Goal: Task Accomplishment & Management: Manage account settings

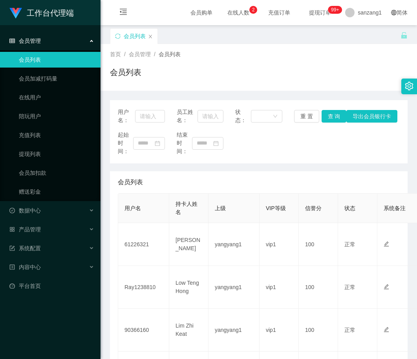
click at [227, 58] on div "首页 / 会员管理 / 会员列表 /" at bounding box center [259, 54] width 298 height 8
click at [47, 289] on link "平台首页" at bounding box center [51, 286] width 85 height 16
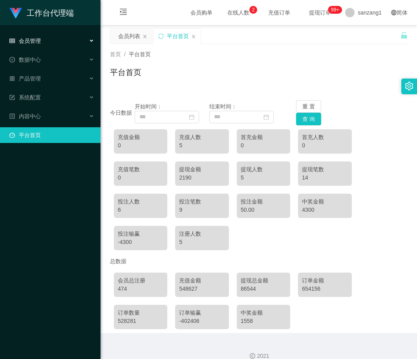
click at [50, 46] on div "会员管理" at bounding box center [50, 41] width 101 height 16
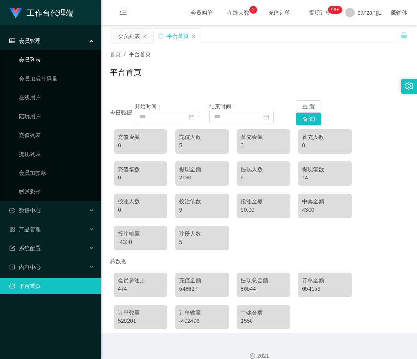
click at [53, 62] on link "会员列表" at bounding box center [56, 60] width 75 height 16
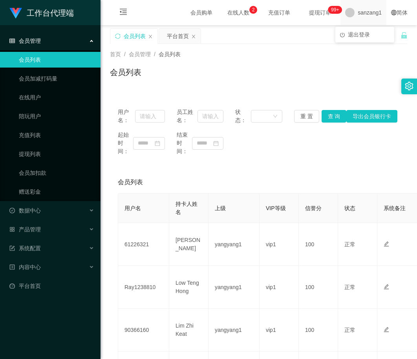
click at [358, 16] on span "sanzang1" at bounding box center [370, 12] width 24 height 25
click at [355, 33] on span "退出登录" at bounding box center [359, 34] width 22 height 6
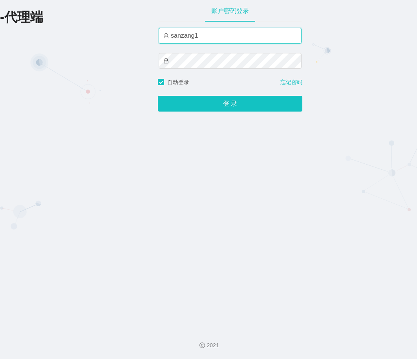
click at [190, 40] on input "sanzang1" at bounding box center [230, 36] width 143 height 16
paste input "xiaoyan666"
type input "xiaoyan666"
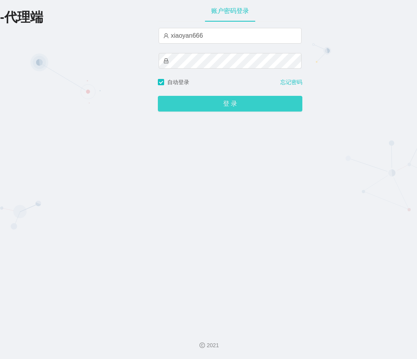
click at [179, 103] on button "登 录" at bounding box center [230, 104] width 145 height 16
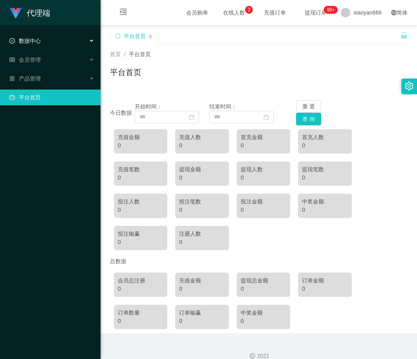
click at [55, 42] on div "数据中心" at bounding box center [50, 41] width 101 height 16
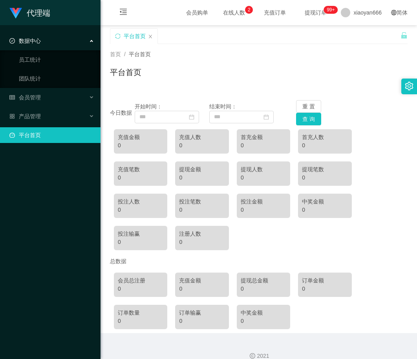
click at [53, 45] on div "数据中心" at bounding box center [50, 41] width 101 height 16
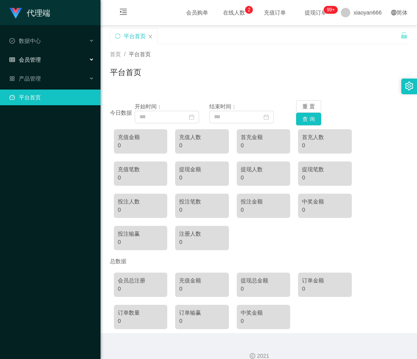
click at [56, 60] on div "会员管理" at bounding box center [50, 60] width 101 height 16
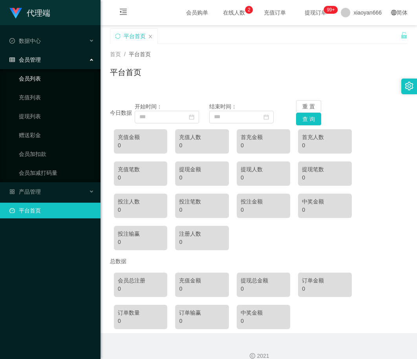
click at [63, 84] on link "会员列表" at bounding box center [56, 79] width 75 height 16
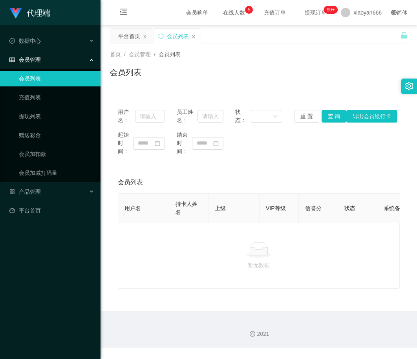
click at [309, 11] on span "提现订单 99+" at bounding box center [316, 12] width 30 height 5
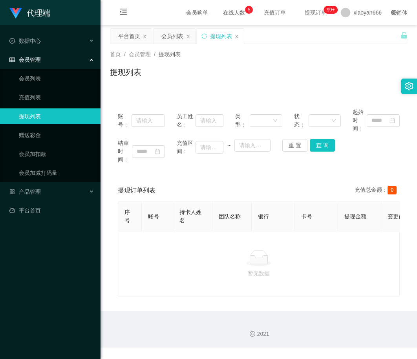
click at [219, 15] on span "在线人数 0 1 2 3 4 5 6 7 8 9 0 1 2 3 4 5 6 7 8 9 0 1 2 3 4 5 6 7 8 9" at bounding box center [234, 12] width 30 height 5
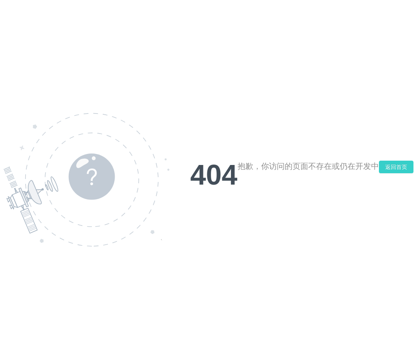
click at [379, 167] on button "返回首页" at bounding box center [396, 167] width 35 height 13
click at [396, 168] on button "返回首页" at bounding box center [396, 167] width 35 height 13
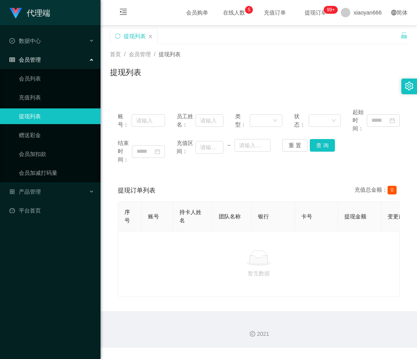
click at [301, 13] on span "提现订单 99+" at bounding box center [316, 12] width 30 height 5
click at [304, 13] on span "提现订单 99+" at bounding box center [316, 12] width 30 height 5
click at [342, 13] on span at bounding box center [345, 12] width 9 height 9
click at [266, 56] on div "首页 / 会员管理 / 提现列表 /" at bounding box center [259, 54] width 298 height 8
click at [64, 40] on div "数据中心" at bounding box center [50, 41] width 101 height 16
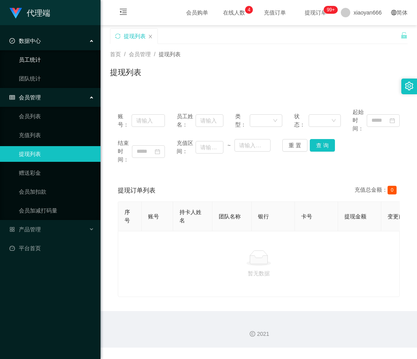
click at [54, 57] on link "员工统计" at bounding box center [56, 60] width 75 height 16
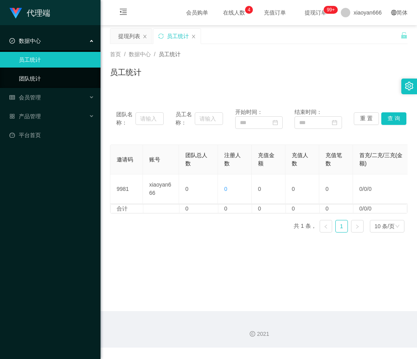
click at [48, 81] on link "团队统计" at bounding box center [56, 79] width 75 height 16
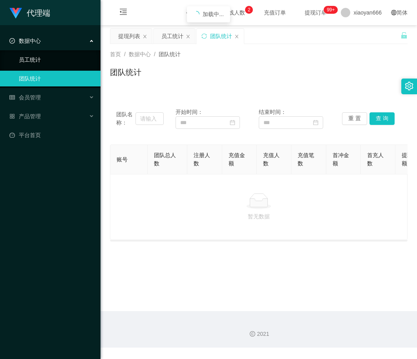
click at [49, 59] on link "员工统计" at bounding box center [56, 60] width 75 height 16
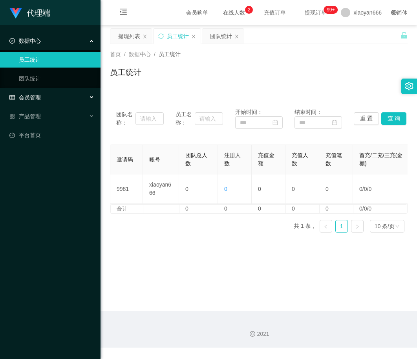
click at [53, 100] on div "会员管理" at bounding box center [50, 98] width 101 height 16
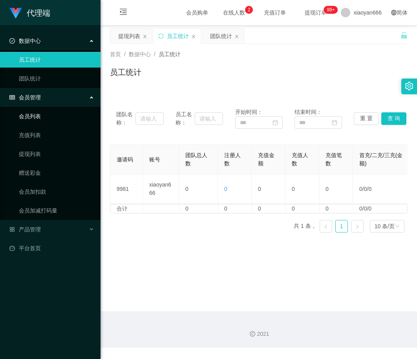
click at [49, 119] on link "会员列表" at bounding box center [56, 116] width 75 height 16
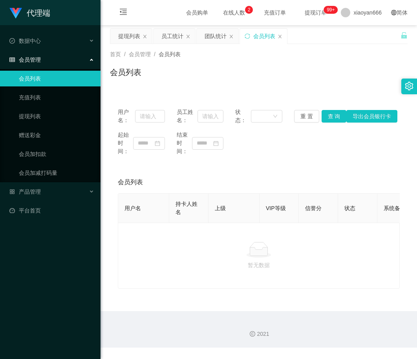
click at [47, 59] on div "会员管理" at bounding box center [50, 60] width 101 height 16
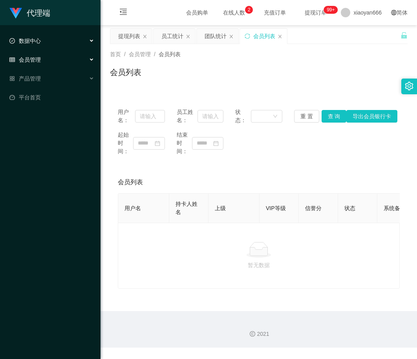
click at [48, 46] on div "数据中心" at bounding box center [50, 41] width 101 height 16
